Goal: Transaction & Acquisition: Book appointment/travel/reservation

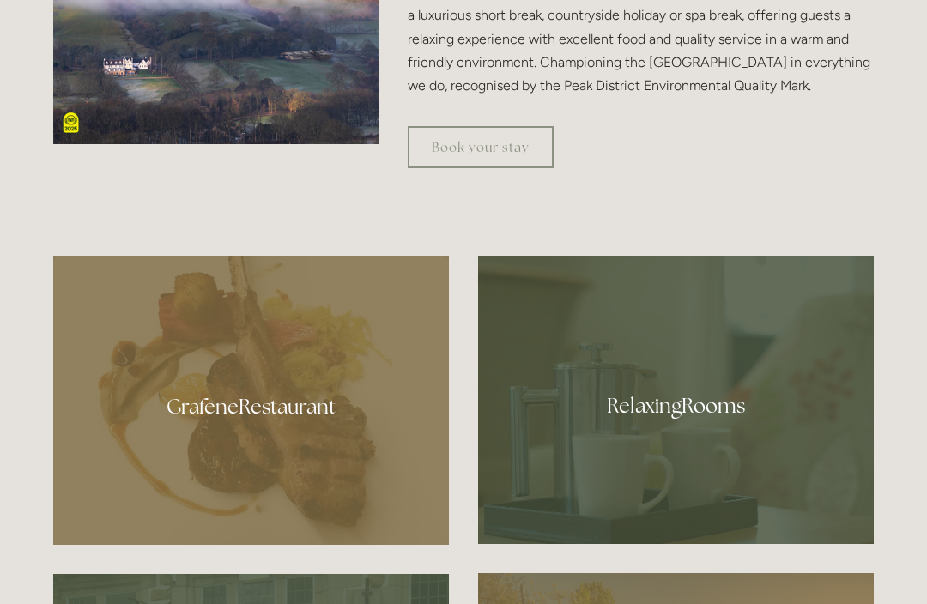
scroll to position [782, 0]
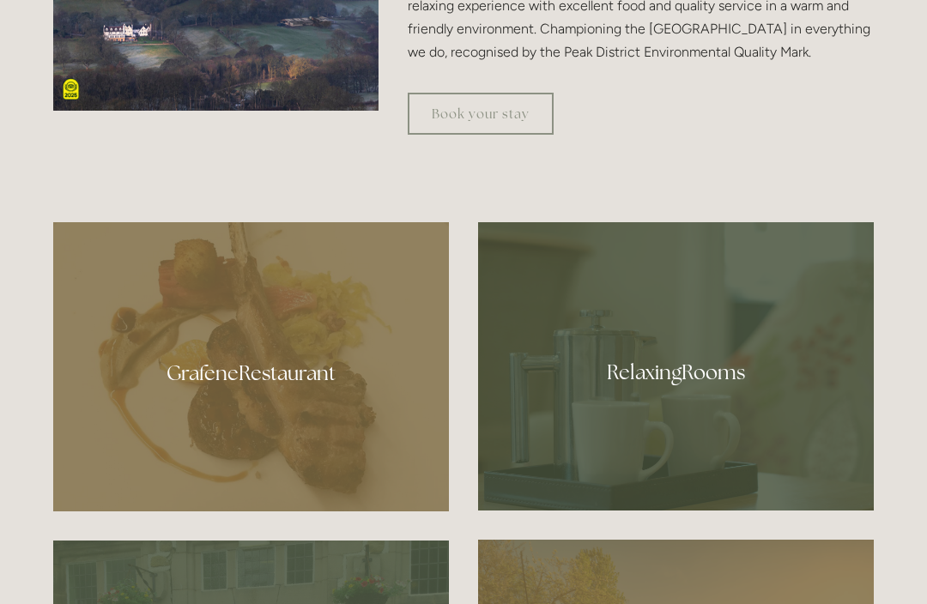
click at [670, 428] on div at bounding box center [676, 366] width 396 height 288
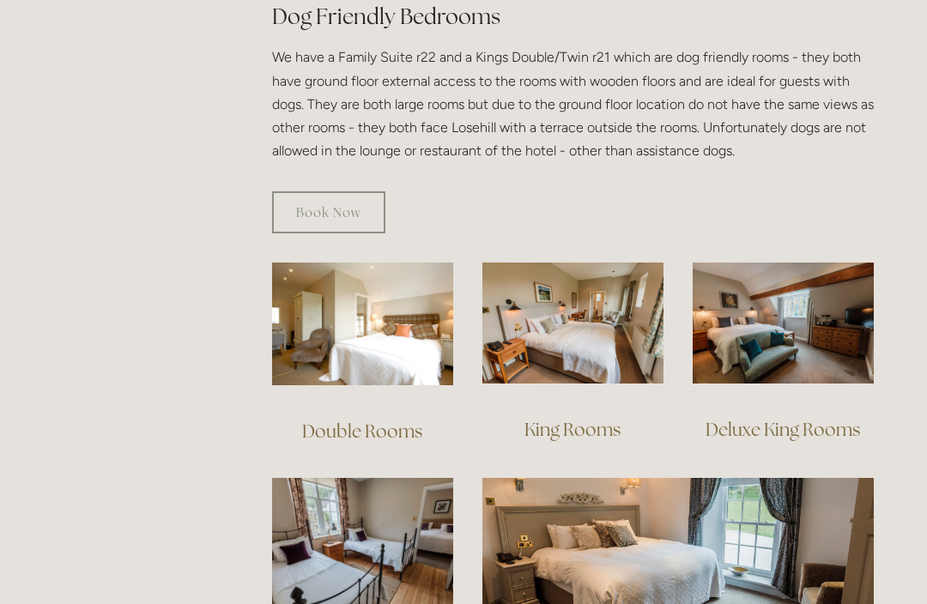
scroll to position [999, 0]
click at [575, 319] on img at bounding box center [573, 323] width 181 height 121
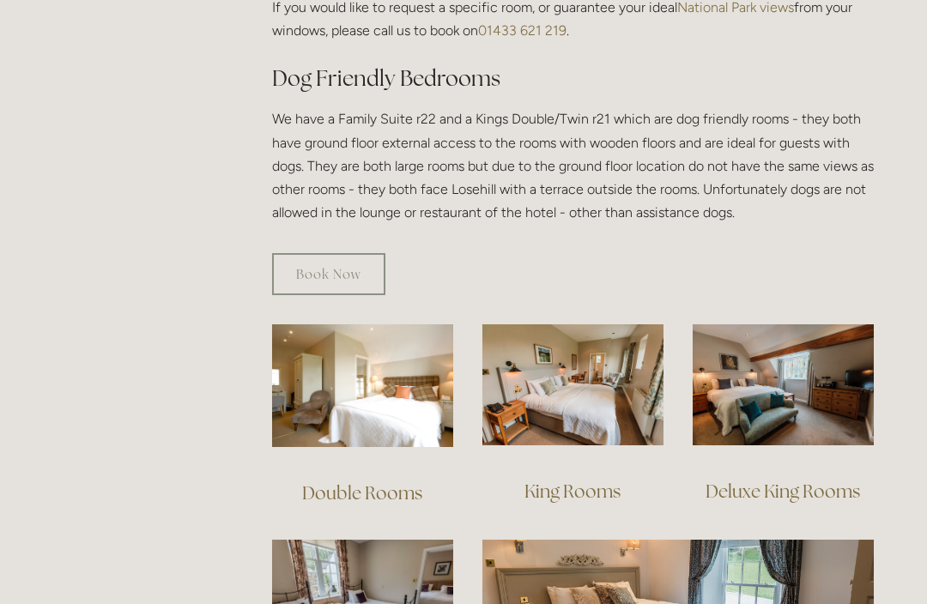
scroll to position [981, 0]
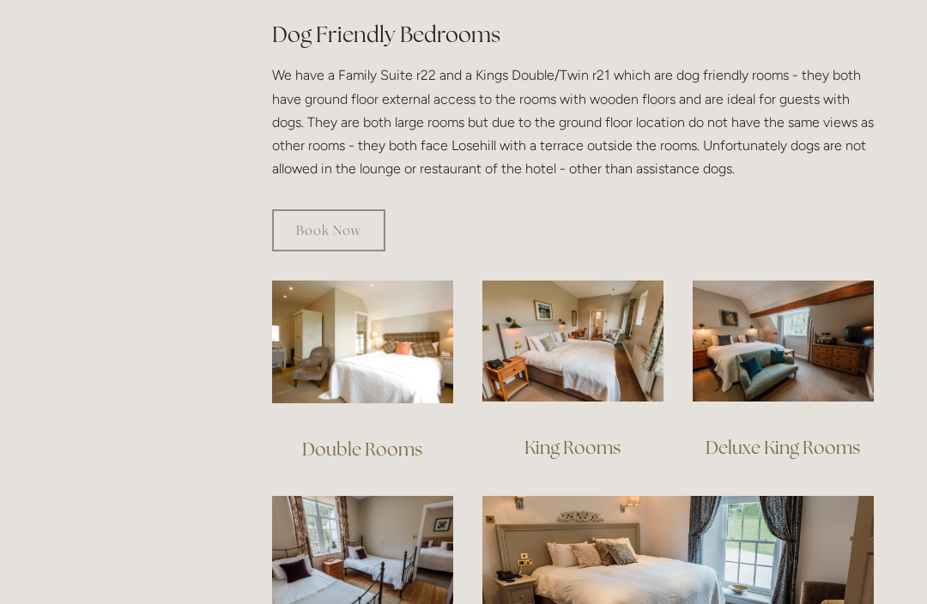
click at [838, 329] on img at bounding box center [783, 341] width 181 height 121
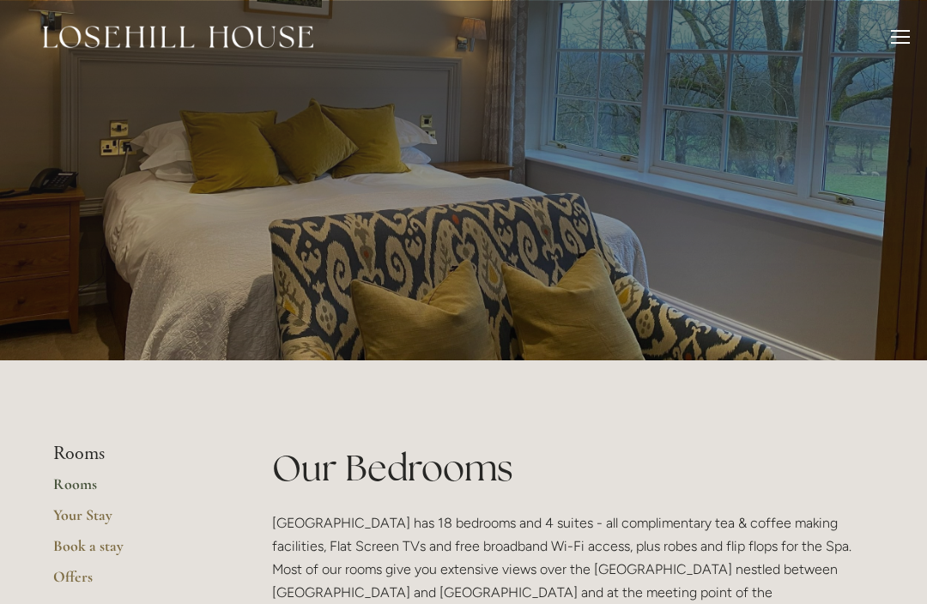
scroll to position [1039, 0]
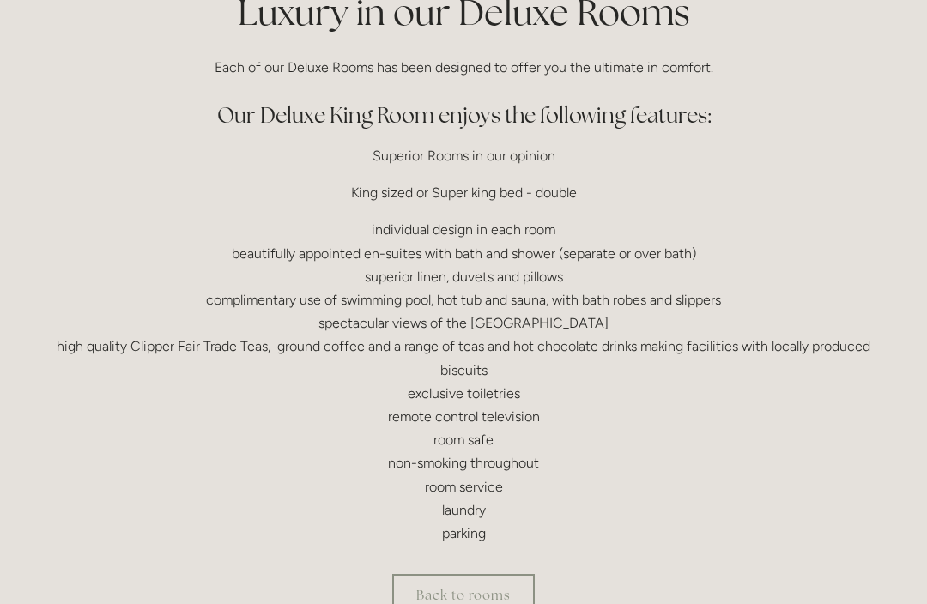
scroll to position [427, 0]
